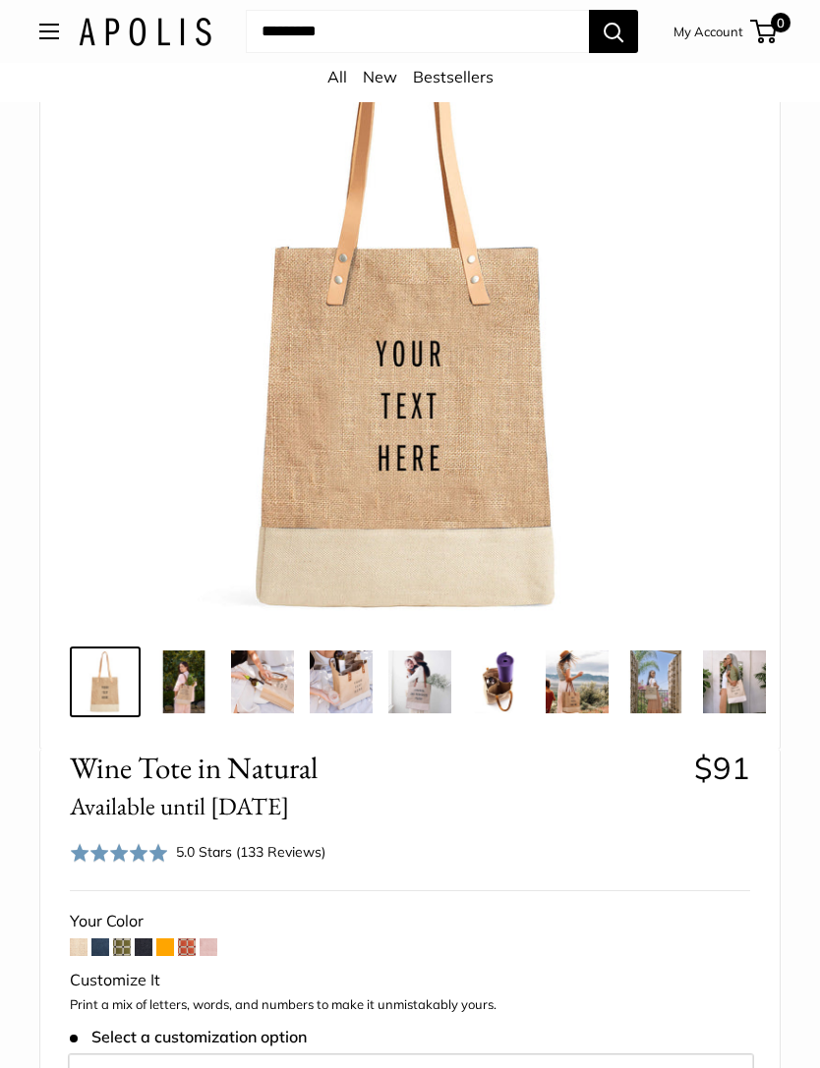
scroll to position [256, 0]
click at [108, 939] on span at bounding box center [100, 948] width 18 height 18
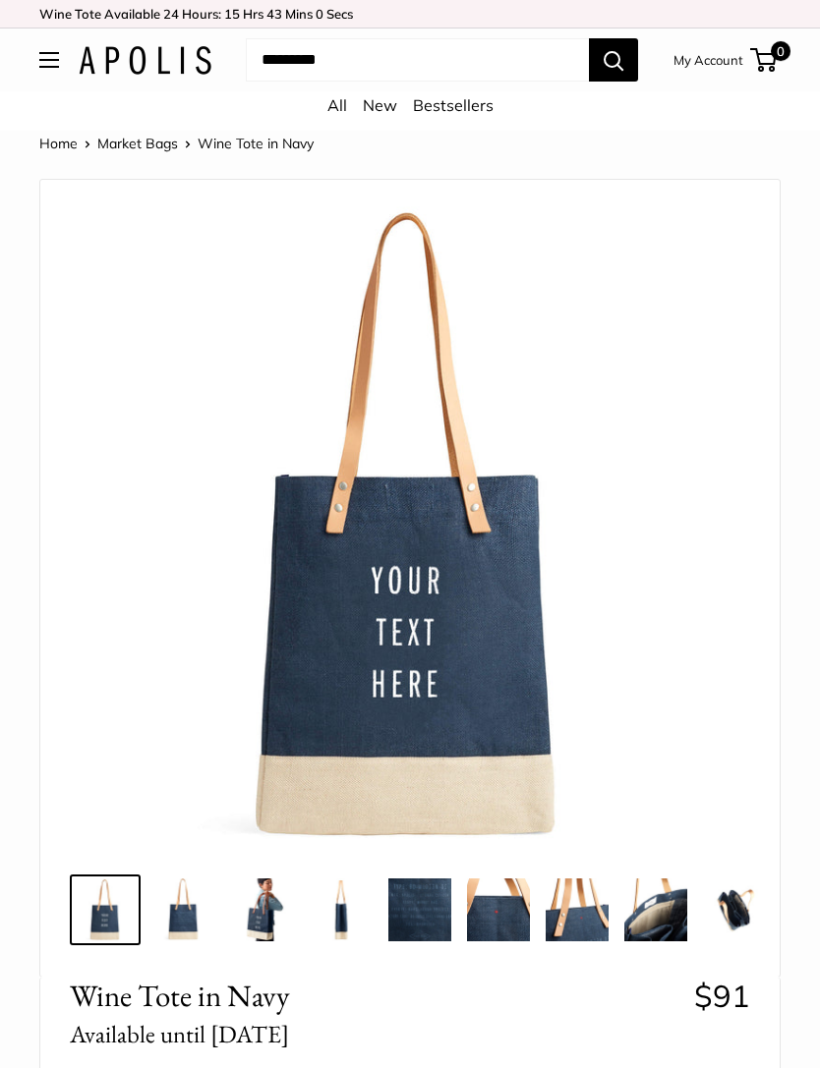
click at [199, 911] on img at bounding box center [183, 910] width 63 height 63
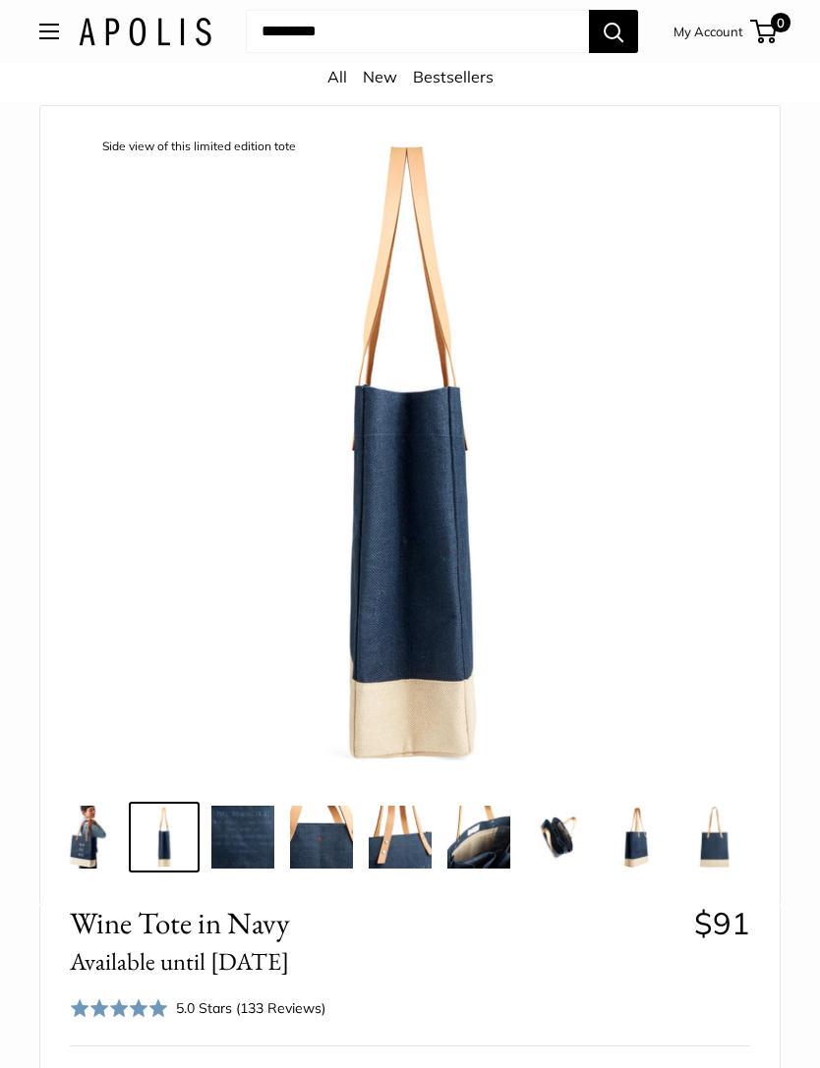
scroll to position [0, 177]
click at [720, 833] on img at bounding box center [714, 837] width 63 height 63
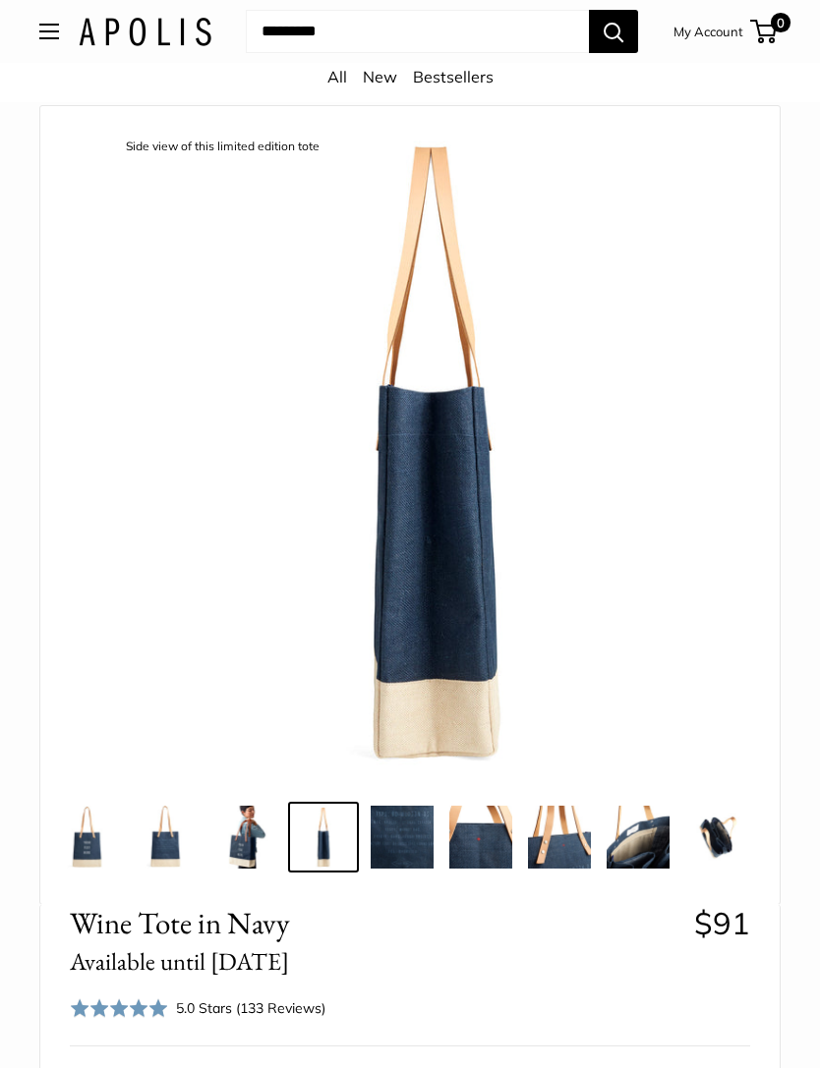
scroll to position [0, 0]
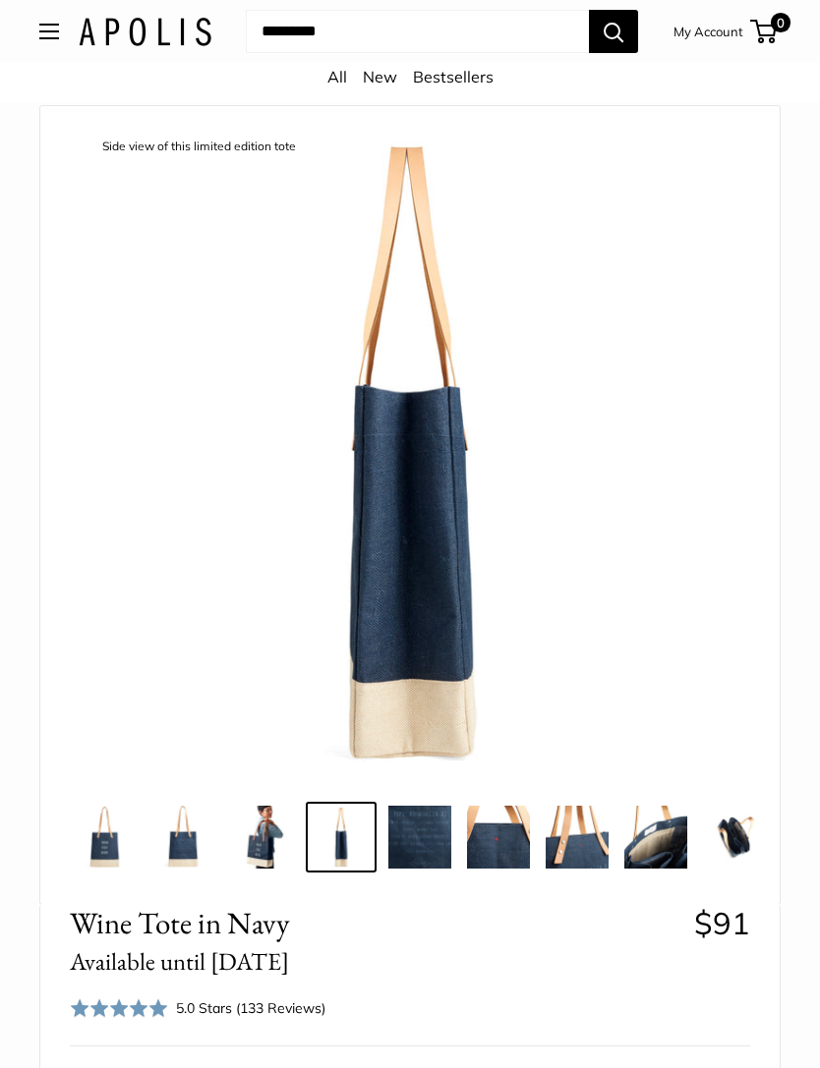
click at [651, 843] on img at bounding box center [655, 837] width 63 height 63
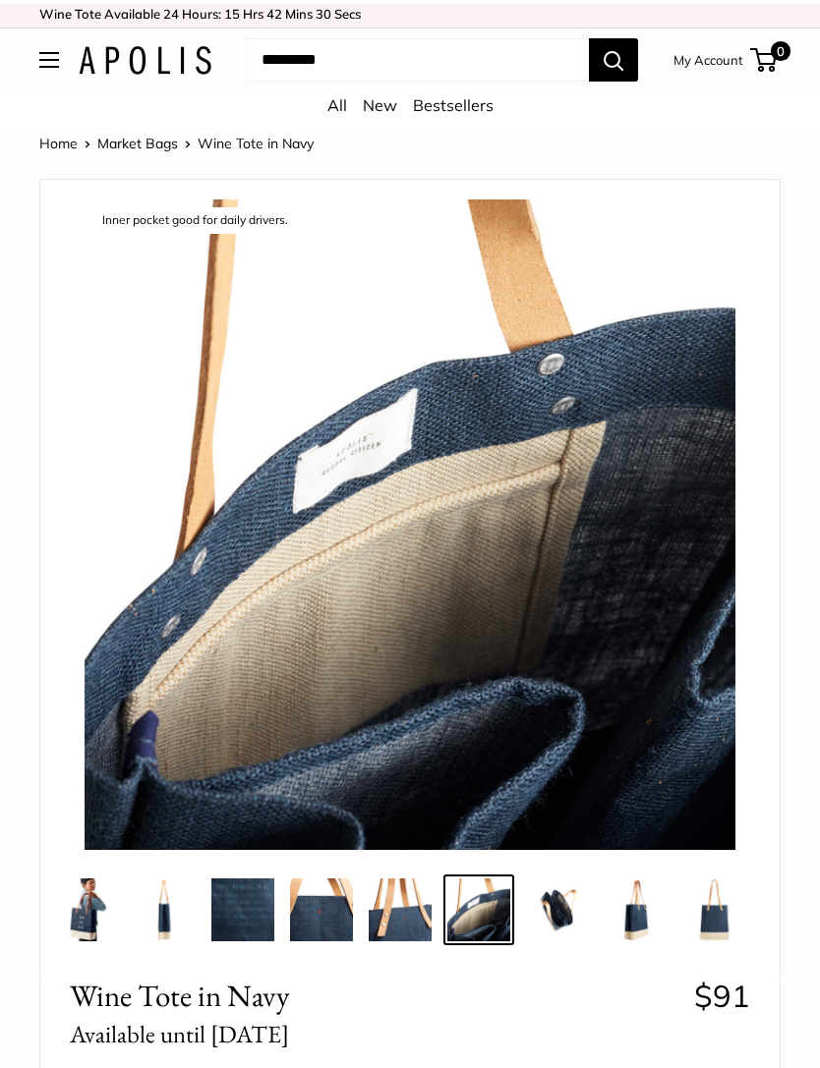
scroll to position [15, 0]
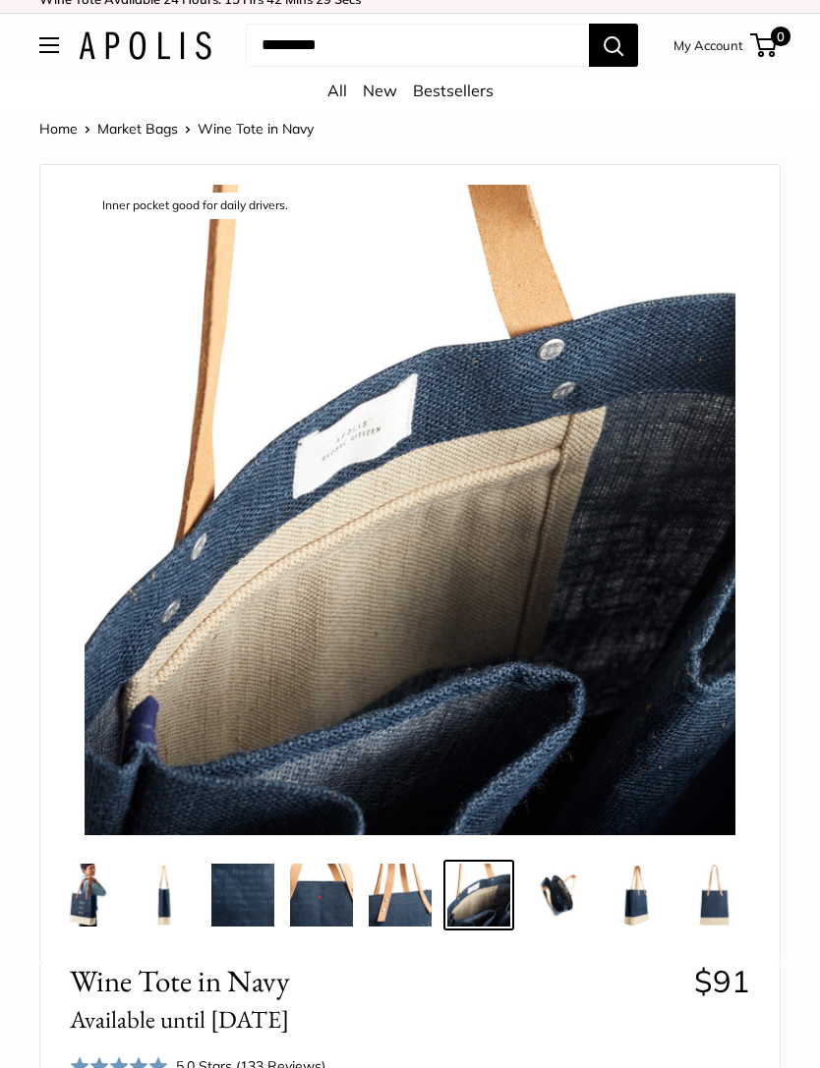
click at [232, 909] on img at bounding box center [242, 895] width 63 height 63
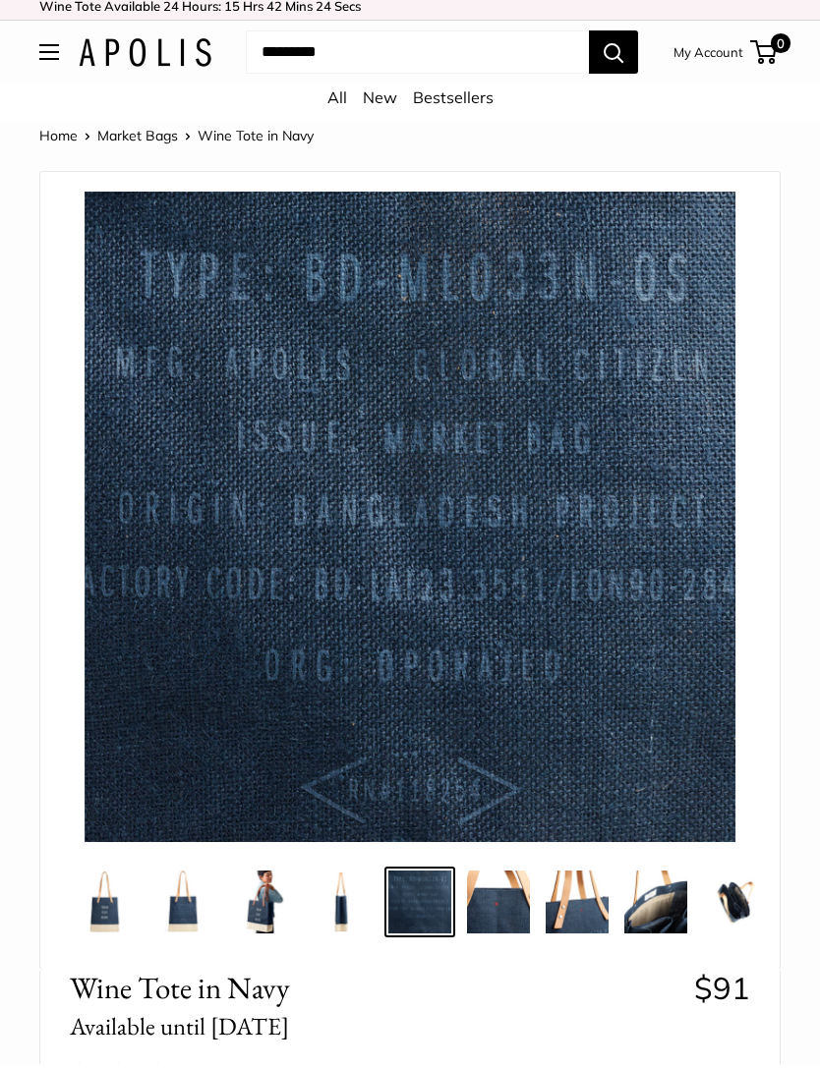
scroll to position [0, 0]
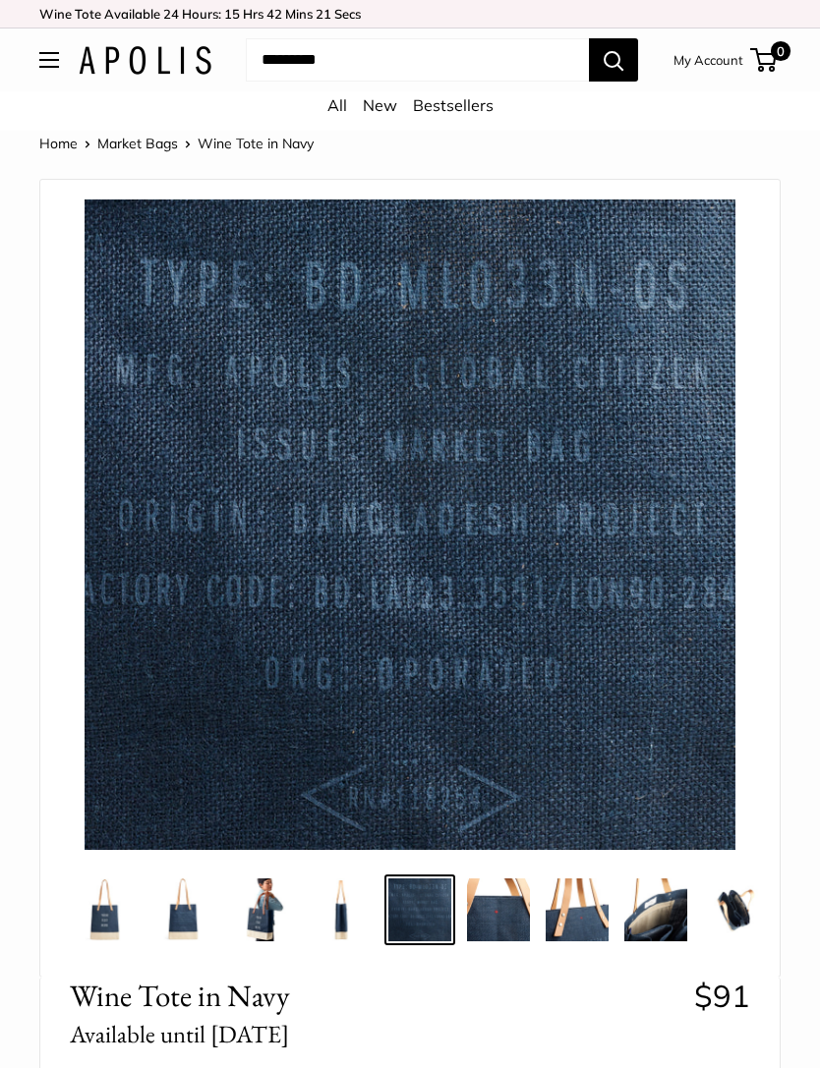
click at [148, 135] on link "Market Bags" at bounding box center [137, 144] width 81 height 18
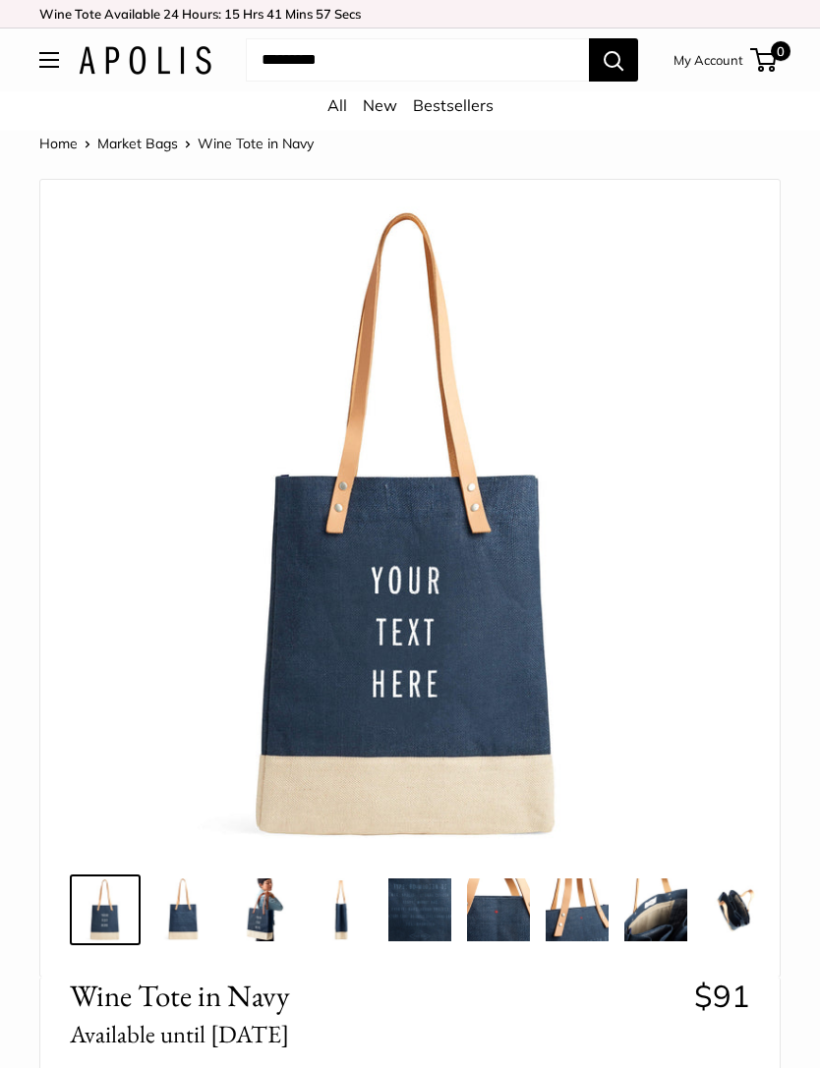
click at [61, 142] on link "Home" at bounding box center [58, 144] width 38 height 18
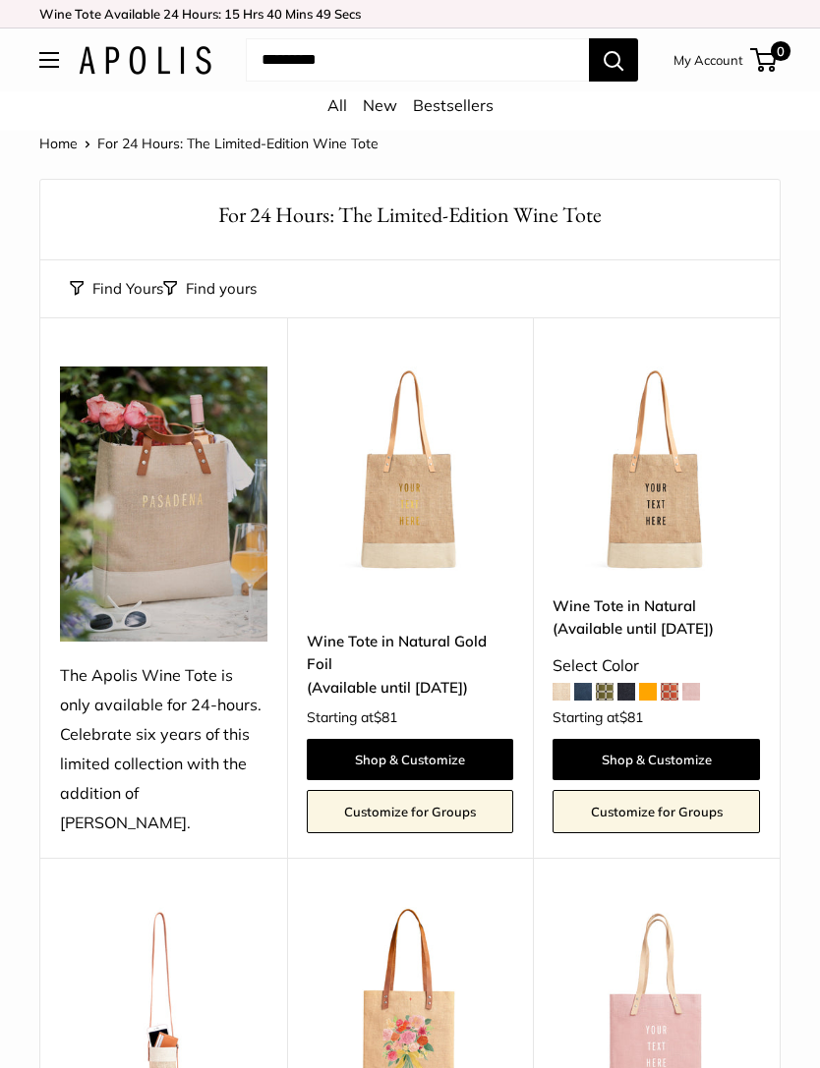
click at [668, 754] on link "Shop & Customize" at bounding box center [655, 759] width 207 height 41
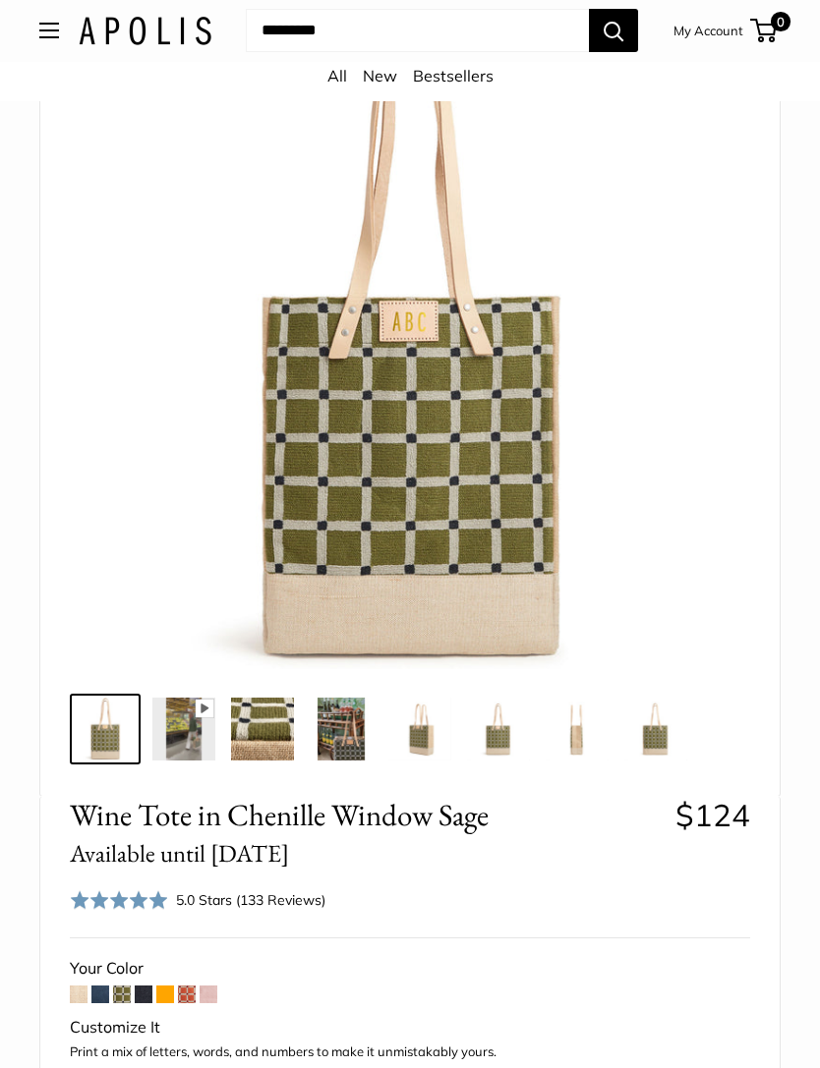
scroll to position [183, 0]
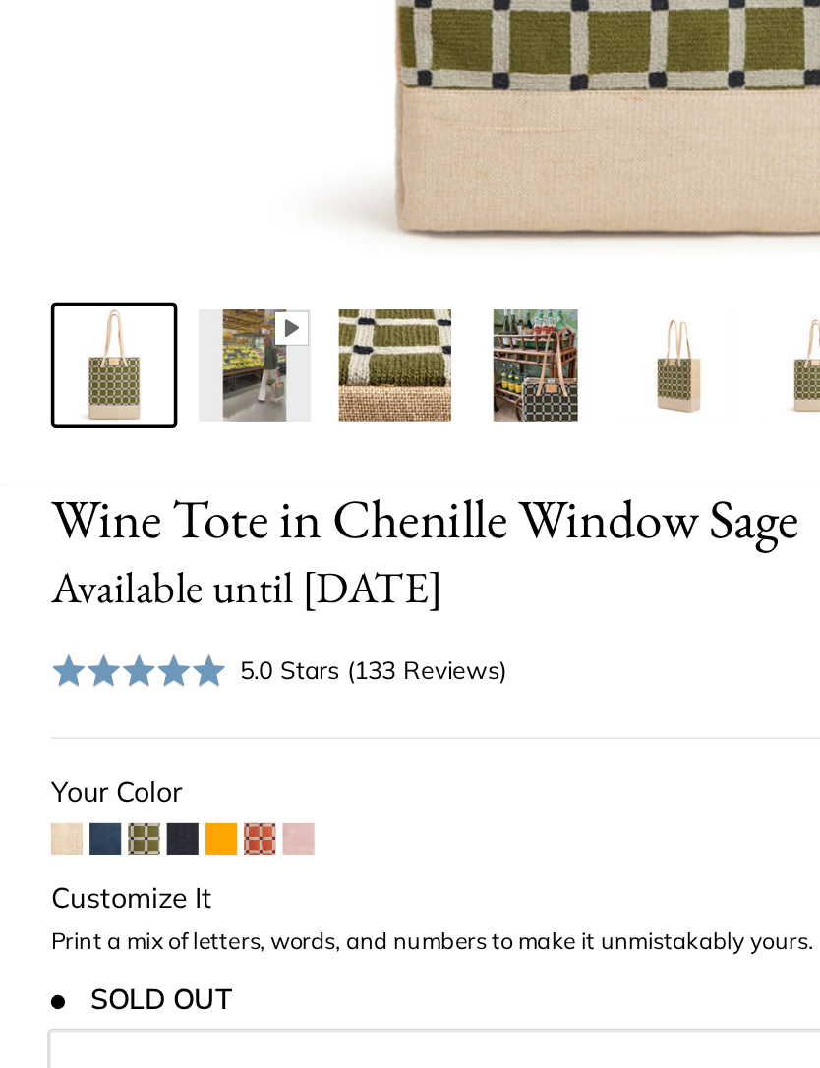
scroll to position [285, 0]
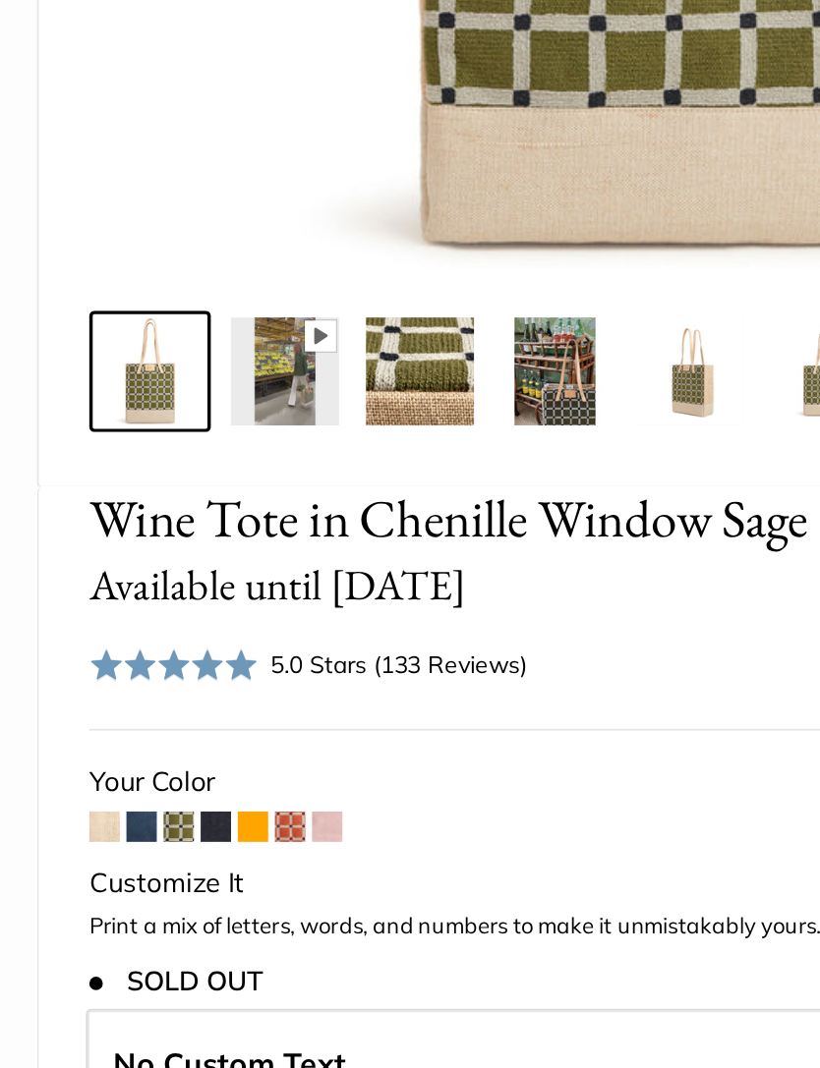
click at [199, 882] on span at bounding box center [208, 891] width 18 height 18
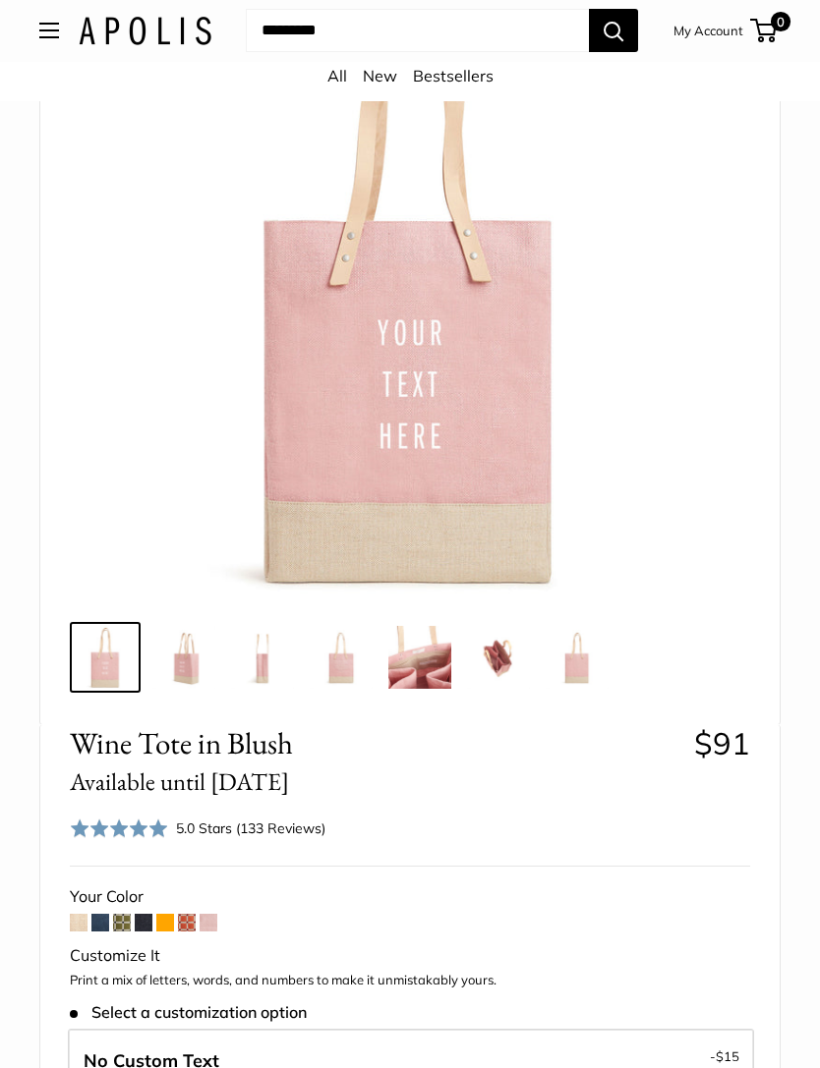
scroll to position [253, 0]
click at [196, 918] on span at bounding box center [187, 923] width 18 height 18
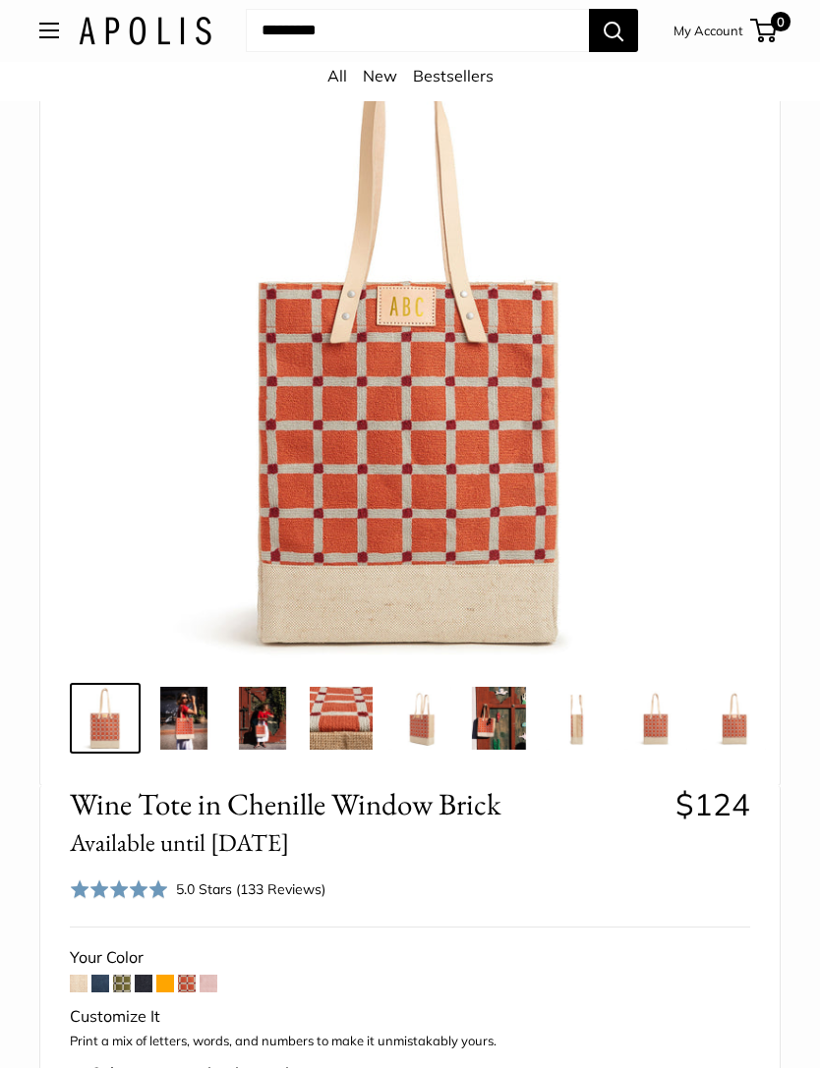
scroll to position [192, 0]
click at [113, 975] on span at bounding box center [122, 984] width 18 height 18
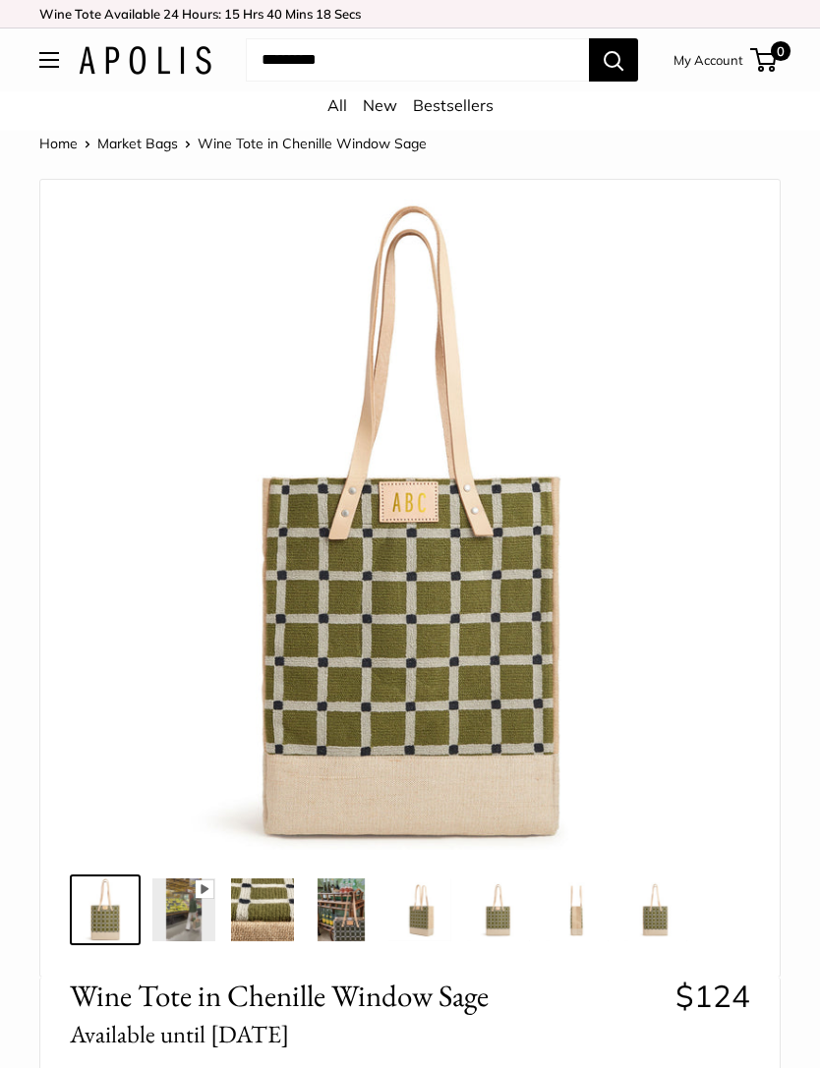
click at [200, 915] on img at bounding box center [183, 910] width 63 height 63
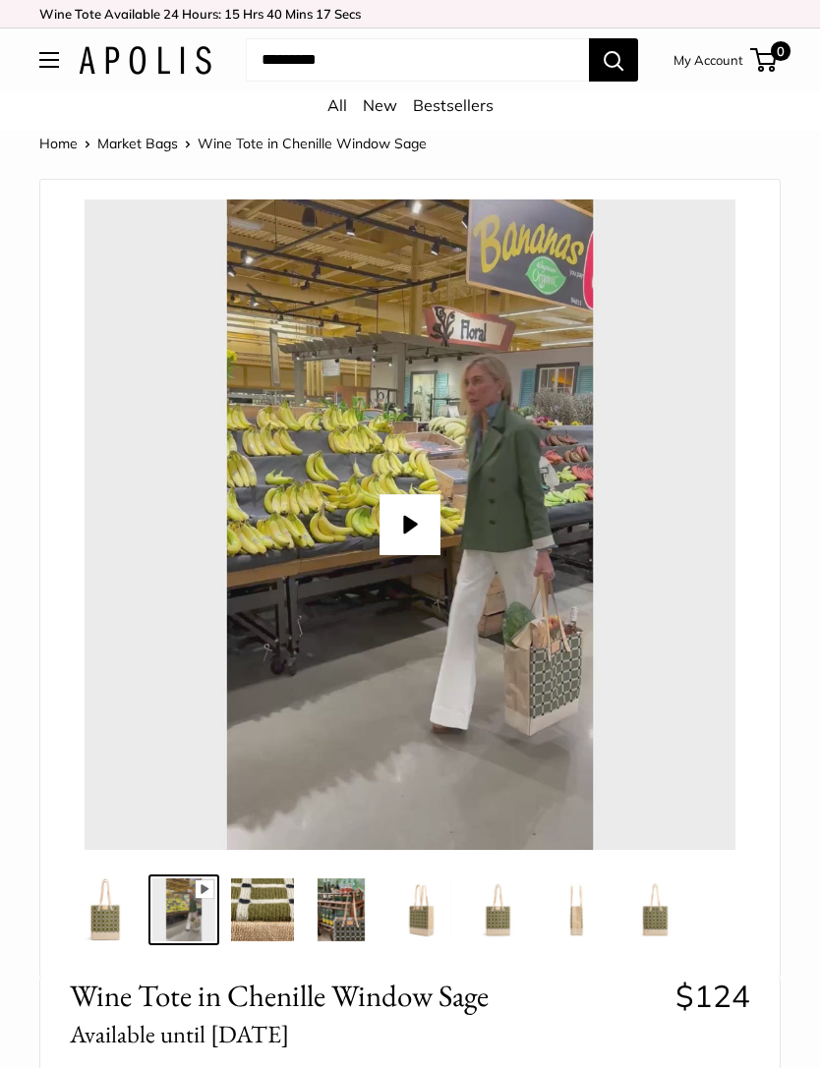
click at [406, 536] on button "Play" at bounding box center [409, 524] width 61 height 61
type input "*"
click at [265, 891] on img at bounding box center [262, 910] width 63 height 63
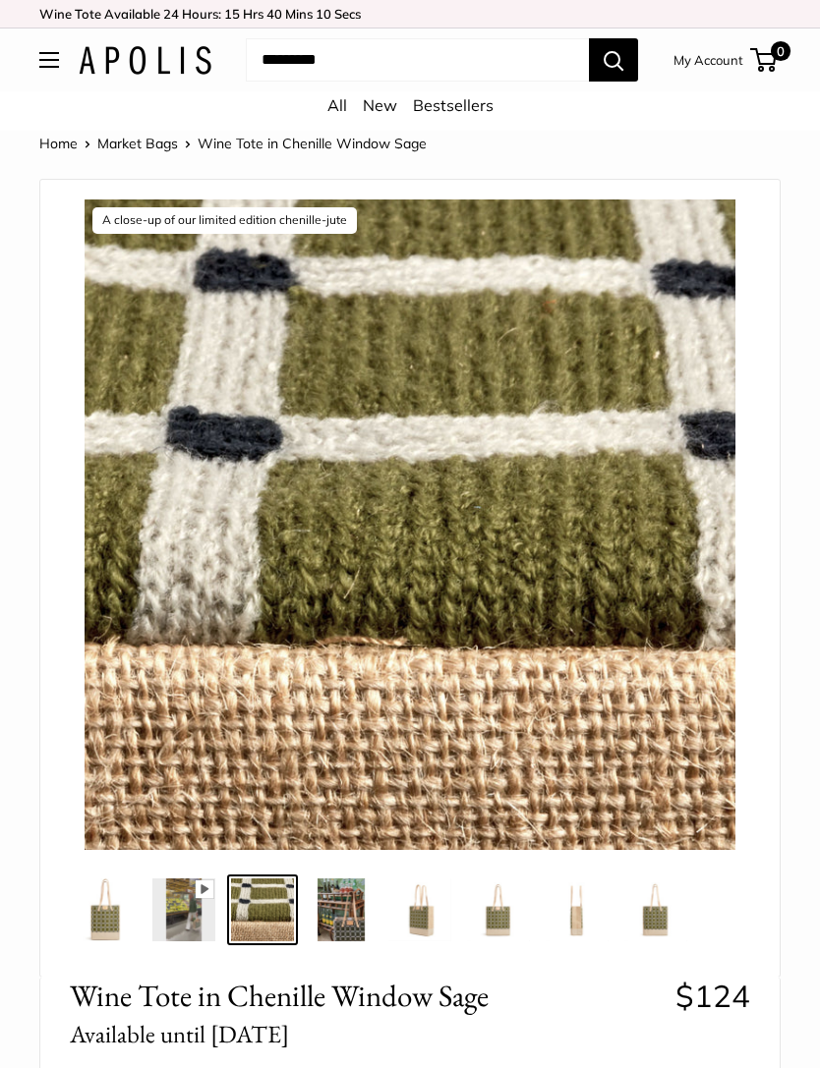
click at [326, 932] on img at bounding box center [341, 910] width 63 height 63
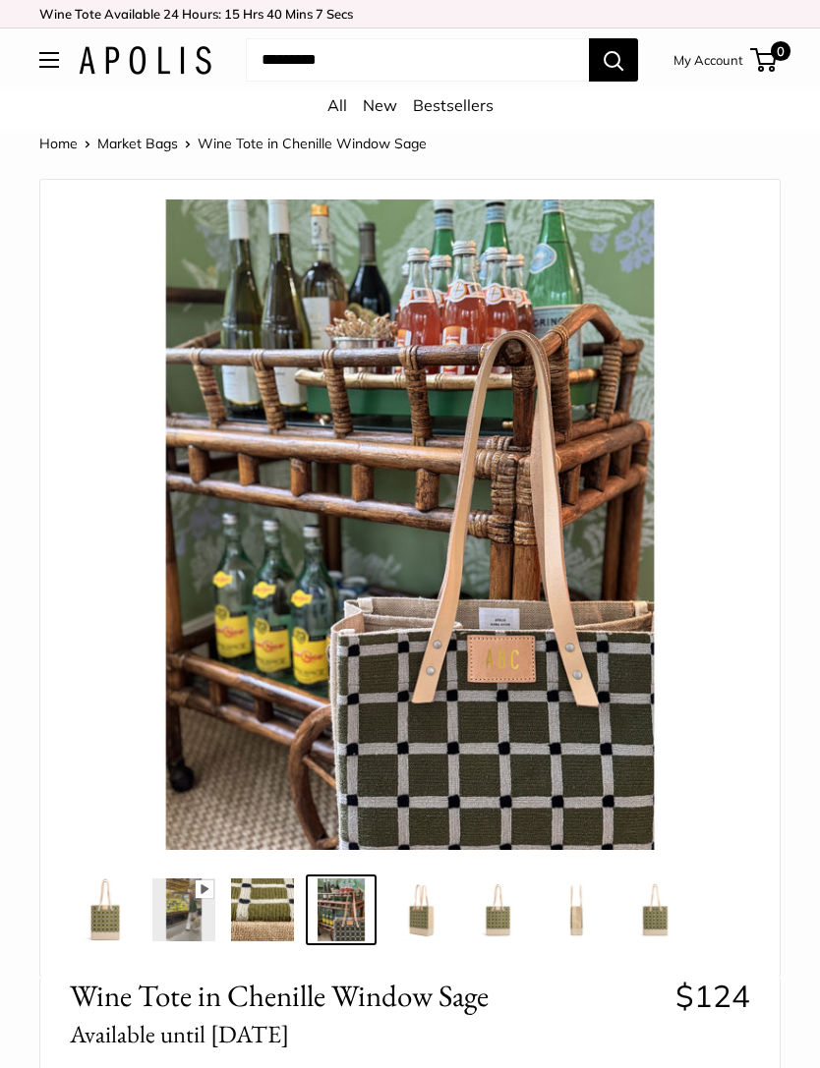
click at [421, 911] on img at bounding box center [419, 910] width 63 height 63
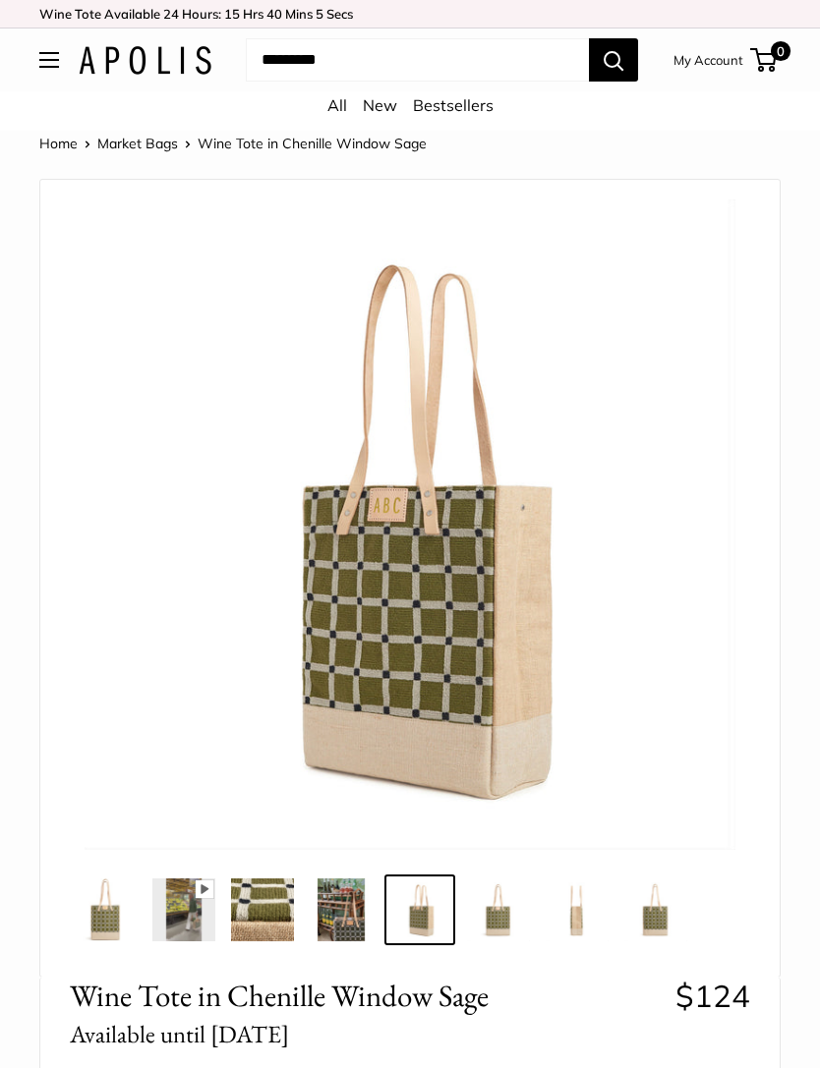
click at [501, 917] on img at bounding box center [498, 910] width 63 height 63
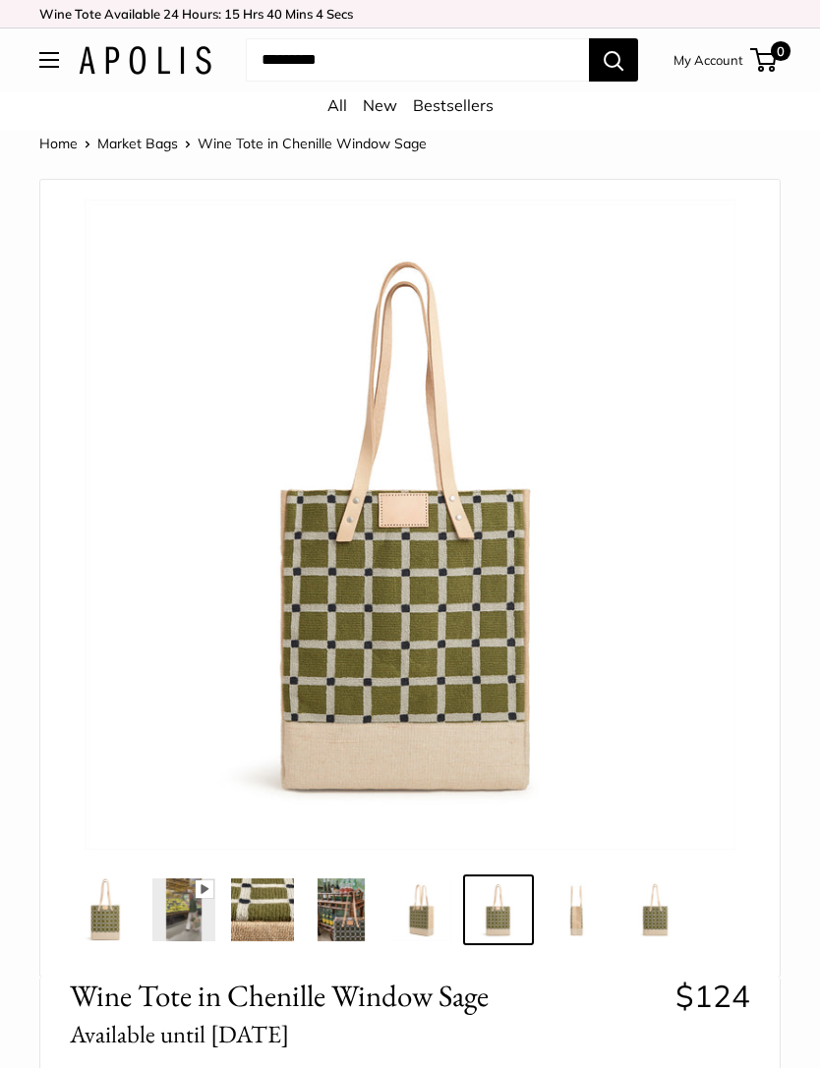
click at [579, 911] on img at bounding box center [576, 910] width 63 height 63
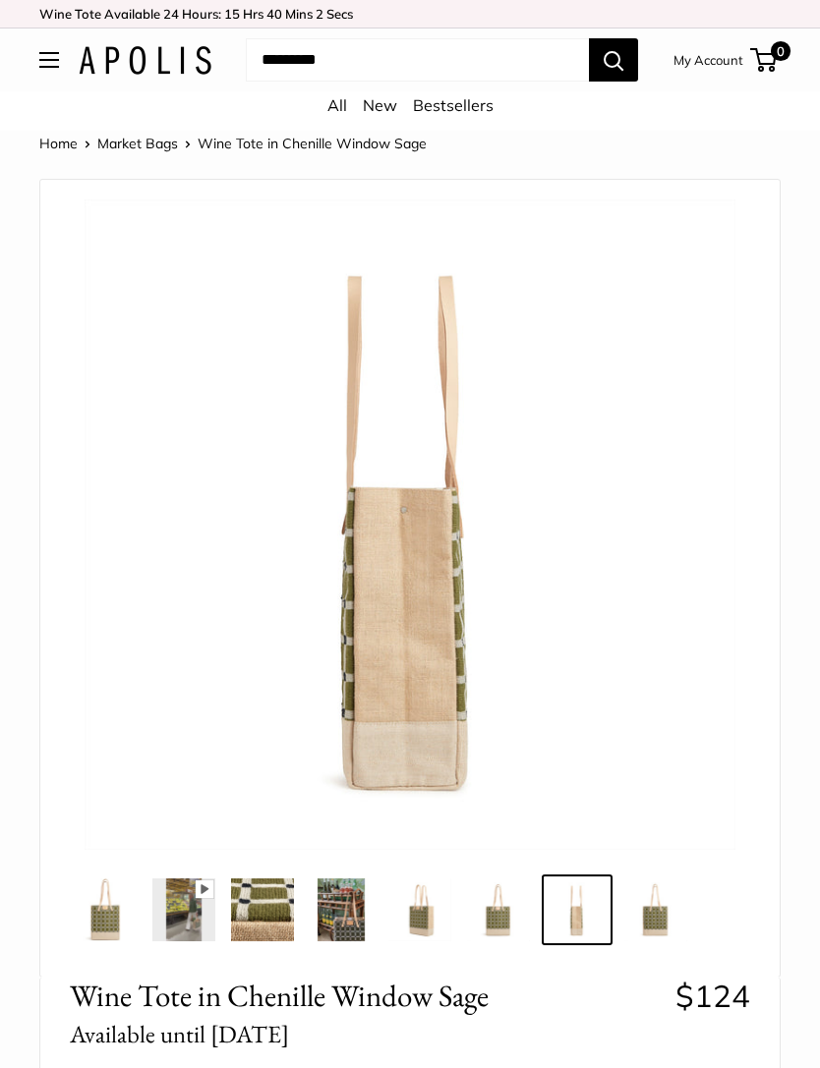
click at [660, 910] on img at bounding box center [655, 910] width 63 height 63
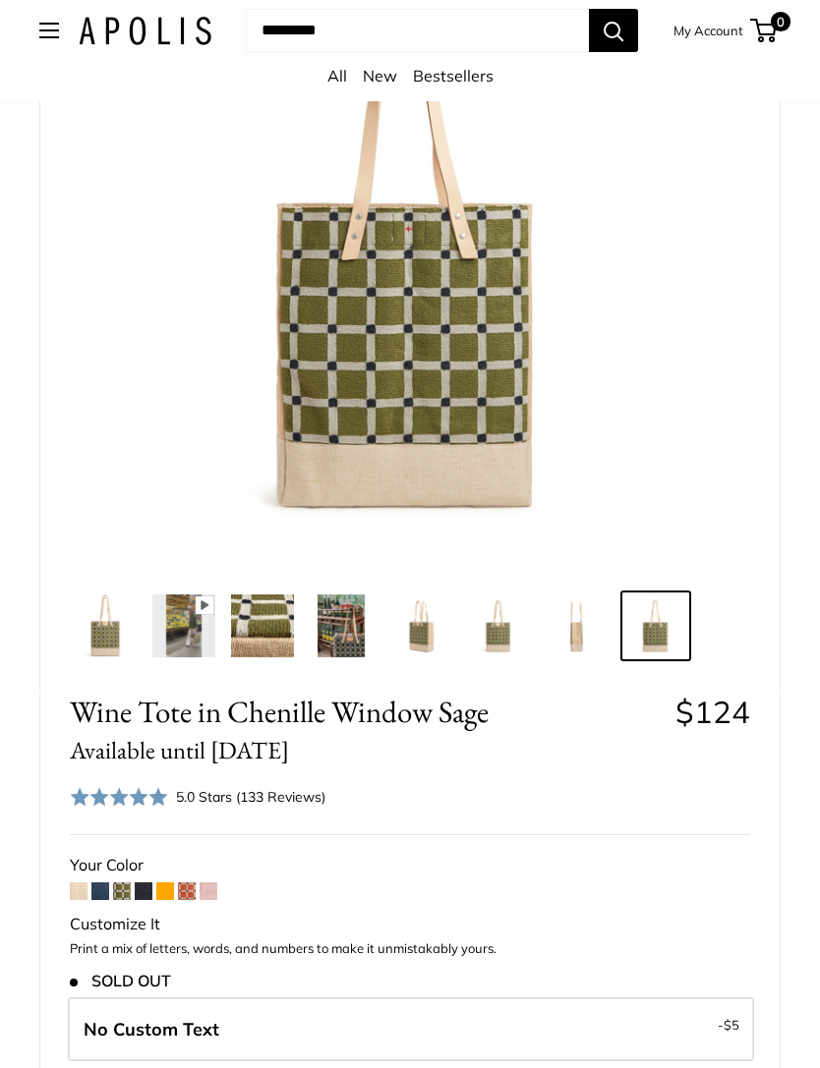
scroll to position [284, 0]
click at [82, 889] on span at bounding box center [79, 891] width 18 height 18
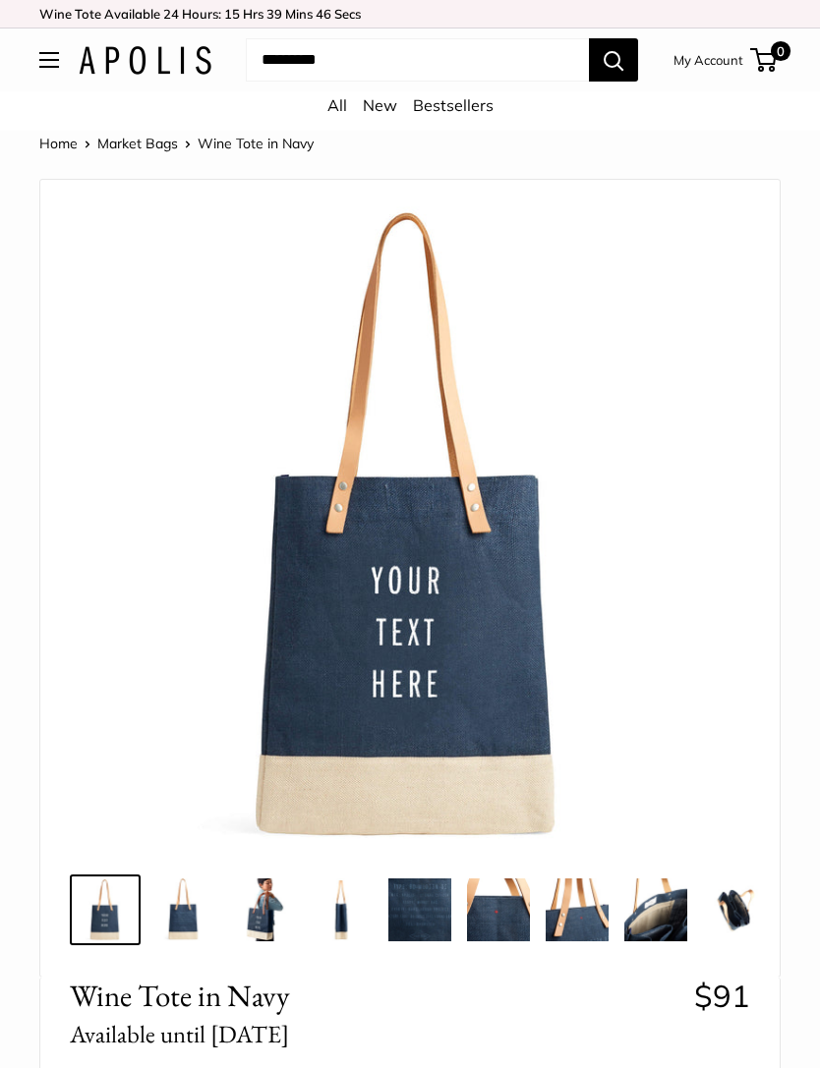
click at [272, 916] on img at bounding box center [262, 910] width 63 height 63
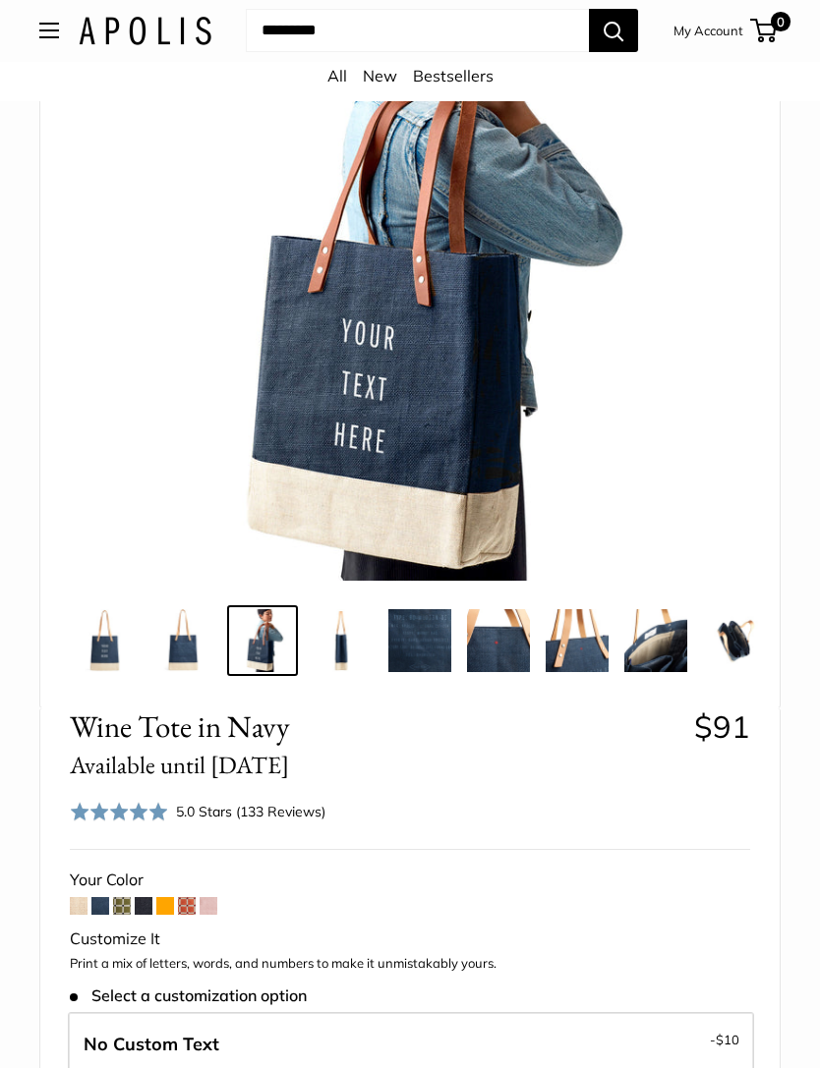
scroll to position [269, 0]
click at [149, 904] on span at bounding box center [144, 906] width 18 height 18
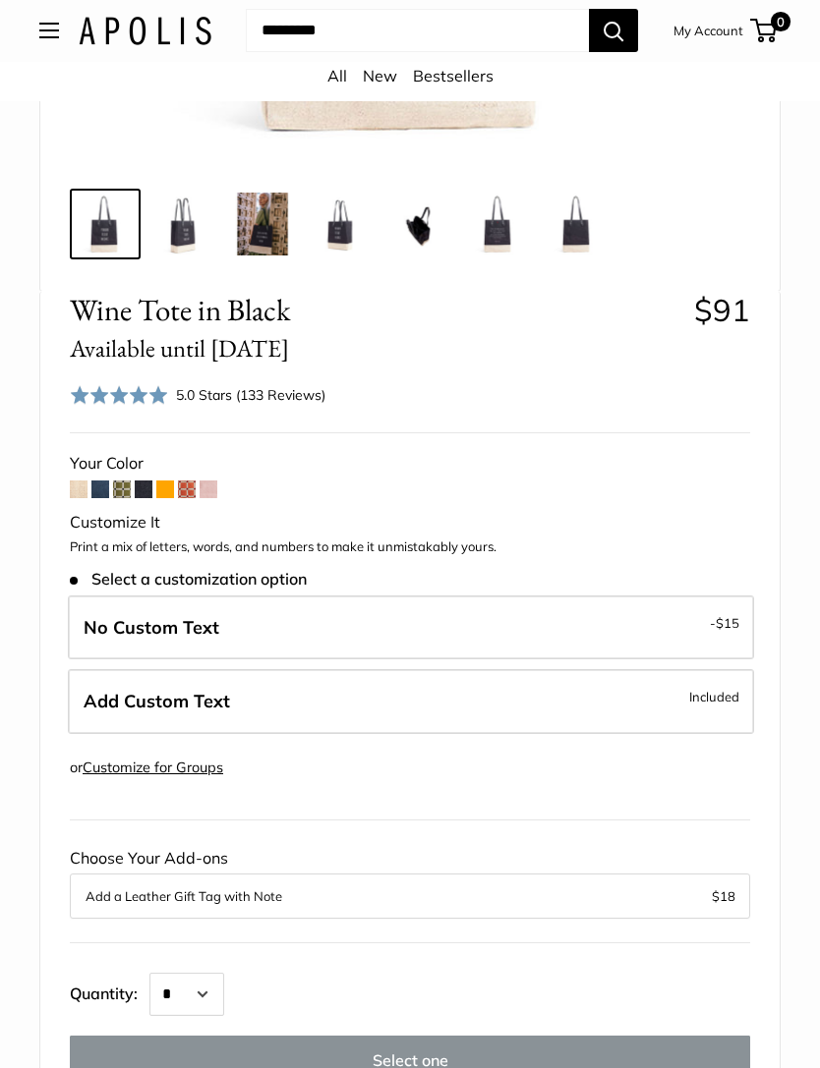
scroll to position [686, 0]
click at [566, 701] on label "Add Custom Text Included" at bounding box center [411, 701] width 686 height 65
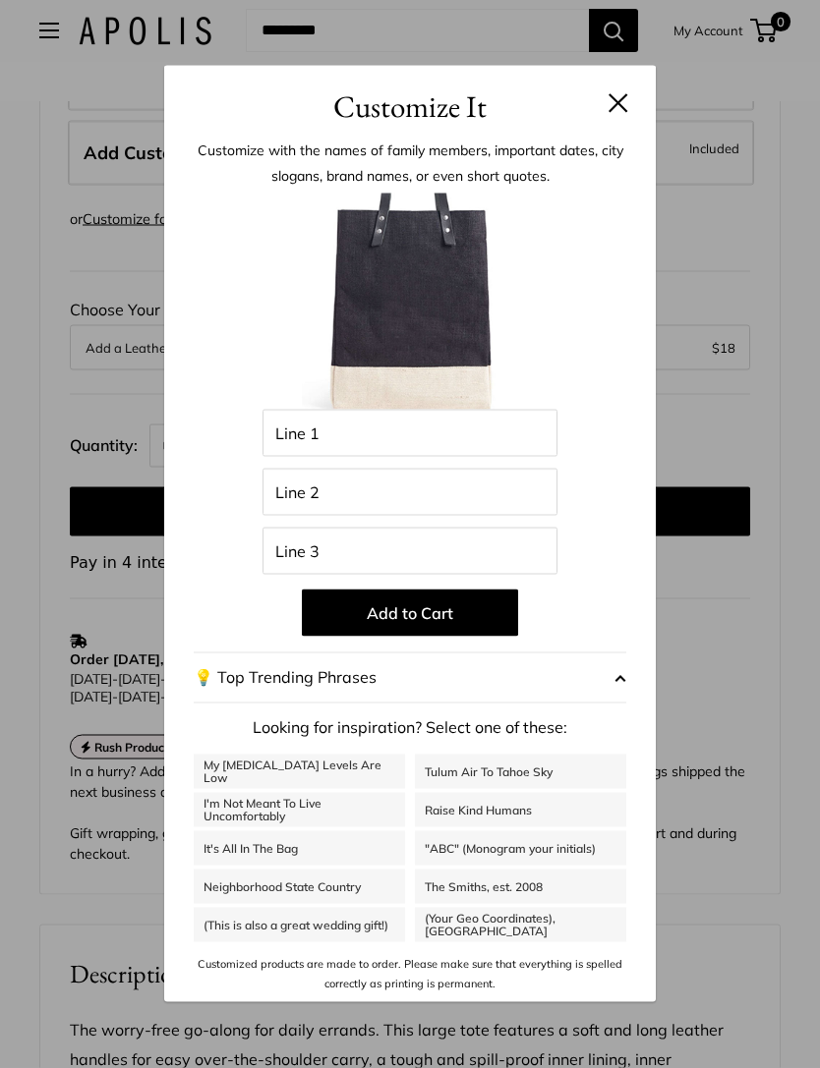
scroll to position [1235, 0]
click at [522, 866] on link ""ABC" (Monogram your initials)" at bounding box center [520, 848] width 211 height 34
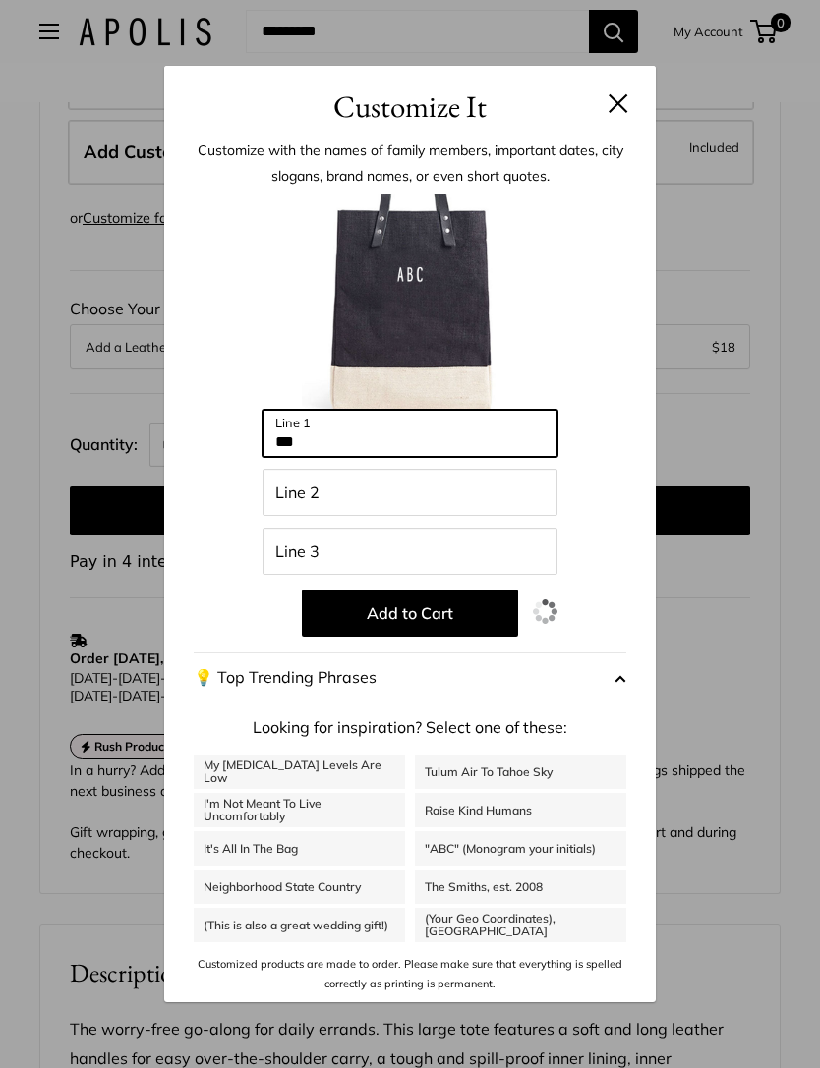
click at [364, 457] on input "***" at bounding box center [409, 433] width 295 height 47
type input "*"
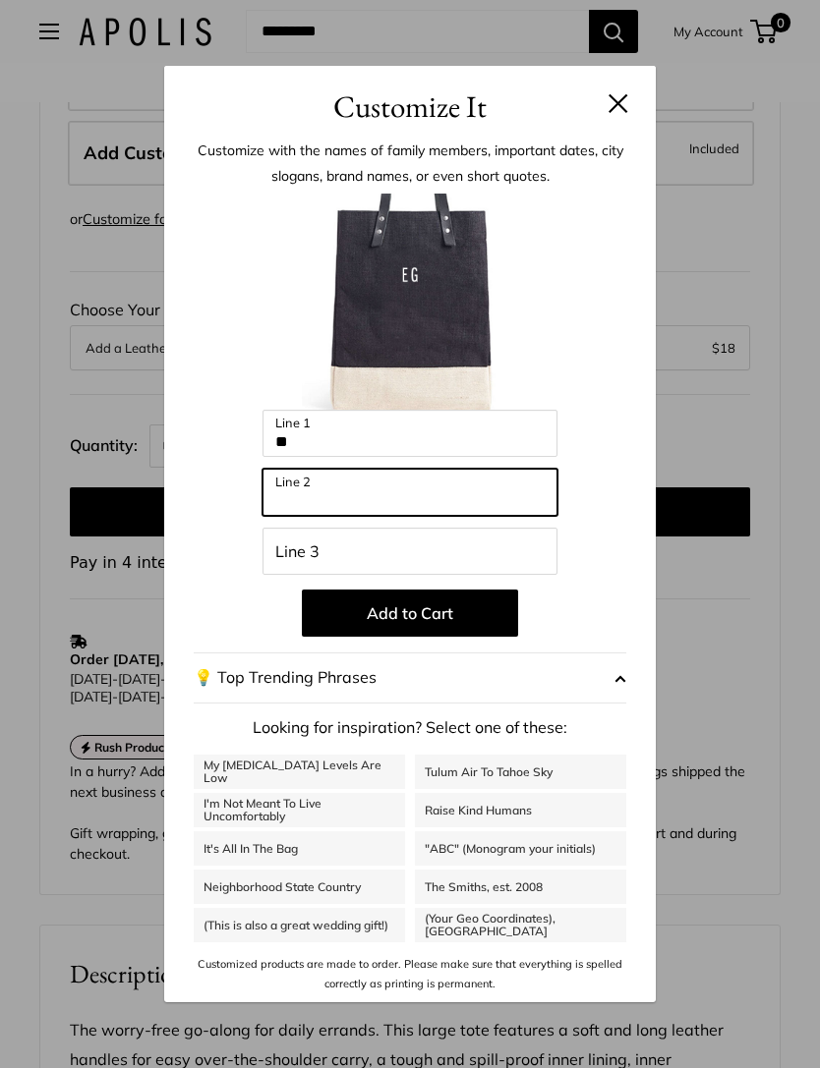
click at [365, 516] on input "Line 2" at bounding box center [409, 492] width 295 height 47
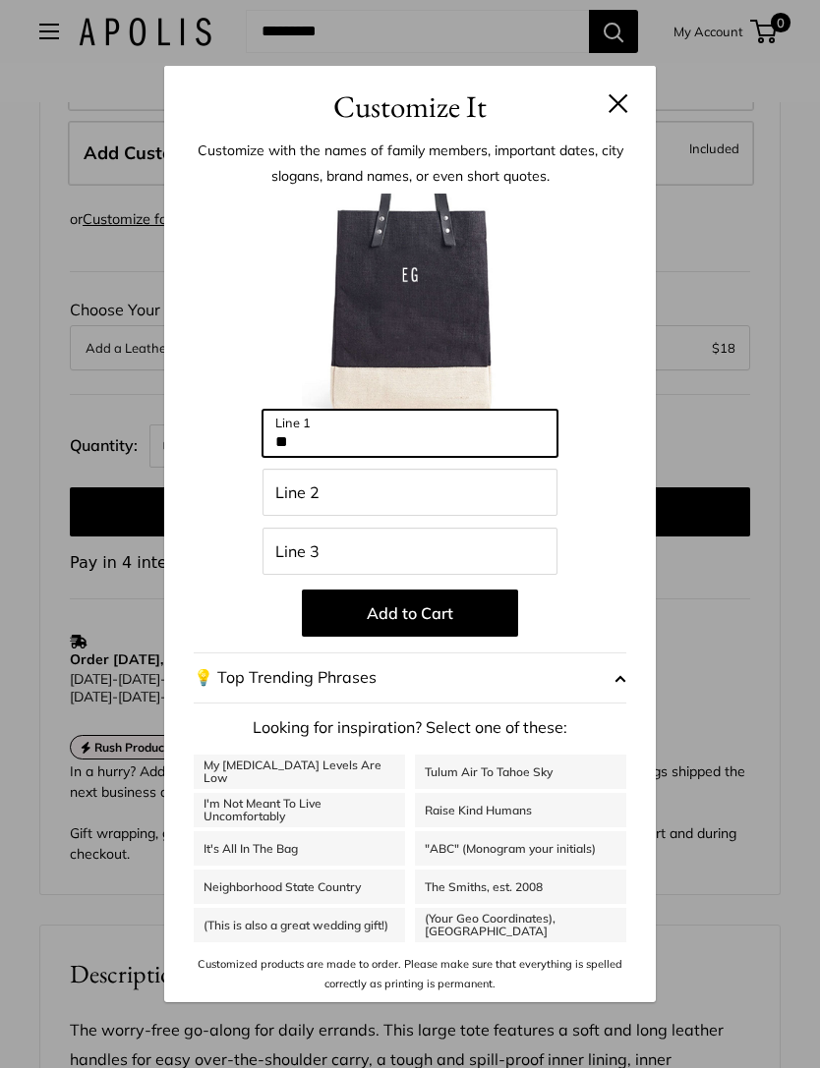
click at [352, 457] on input "**" at bounding box center [409, 433] width 295 height 47
type input "*"
type input "**"
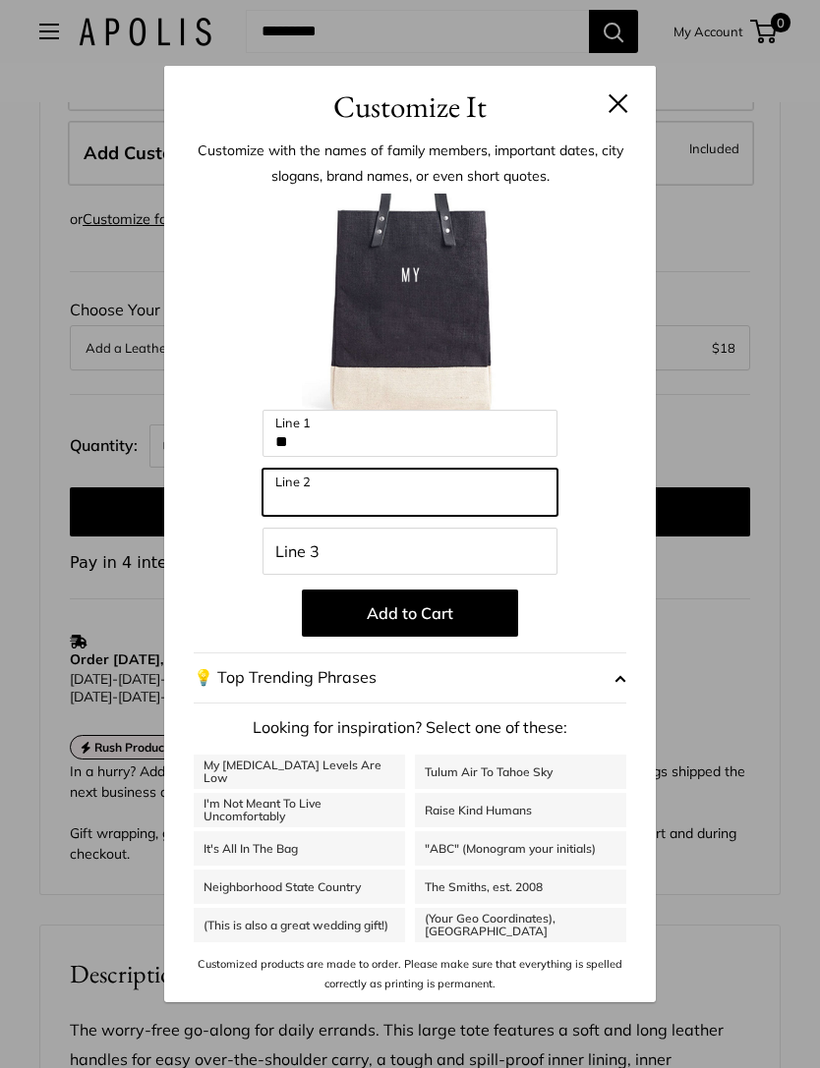
click at [355, 516] on input "Line 2" at bounding box center [409, 492] width 295 height 47
type input "****"
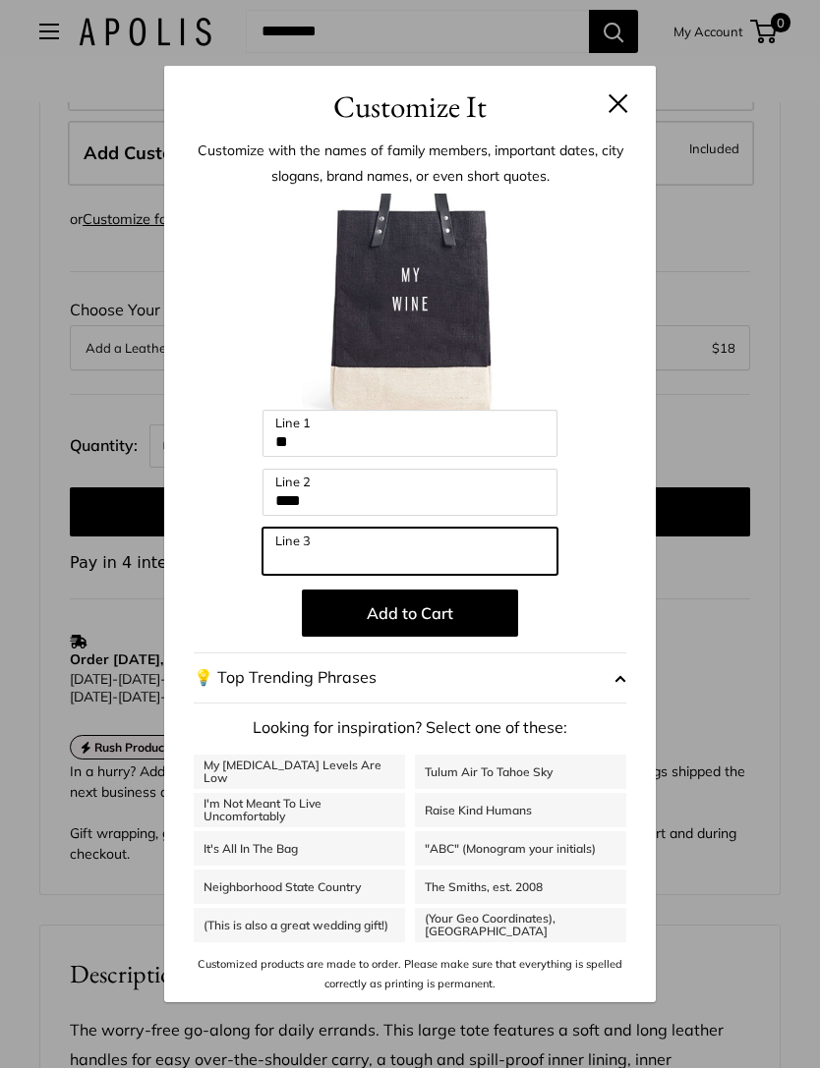
click at [335, 573] on input "Line 3" at bounding box center [409, 551] width 295 height 47
type input "***"
click at [436, 637] on button "Add to Cart" at bounding box center [410, 613] width 216 height 47
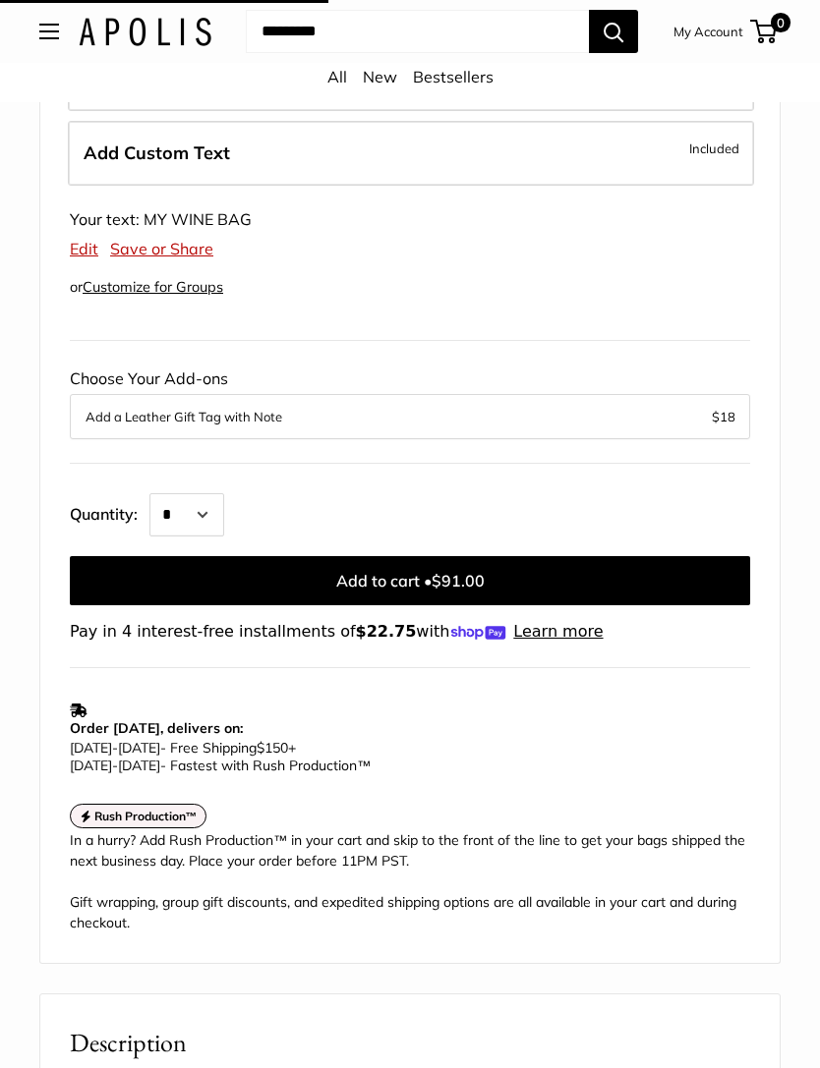
scroll to position [1235, 0]
